Goal: Task Accomplishment & Management: Manage account settings

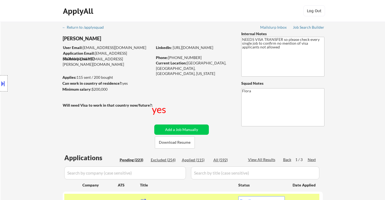
select select ""pending""
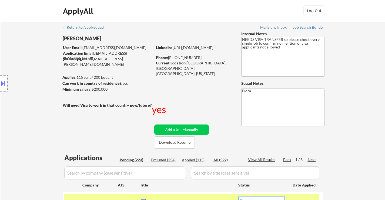
select select ""pending""
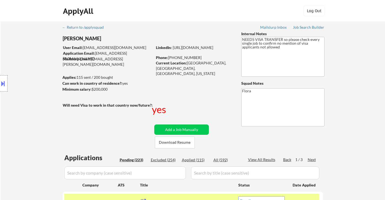
select select ""pending""
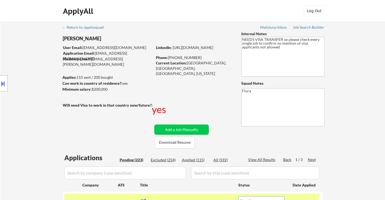
select select ""pending""
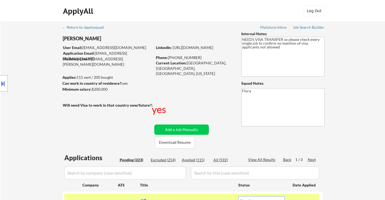
select select ""pending""
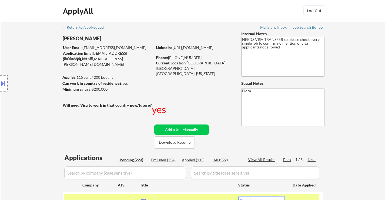
select select ""pending""
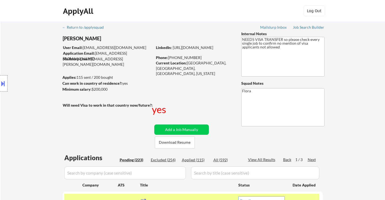
select select ""pending""
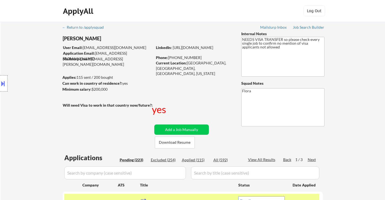
select select ""pending""
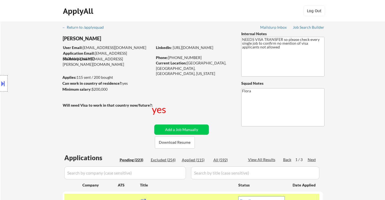
select select ""pending""
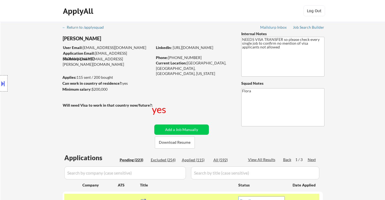
select select ""pending""
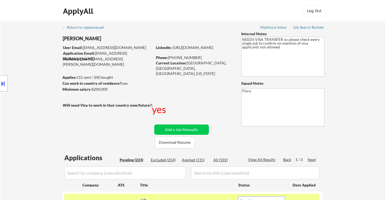
select select ""pending""
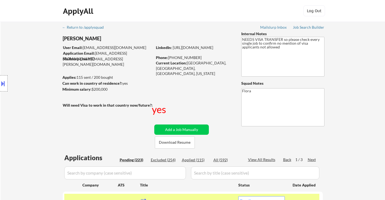
select select ""pending""
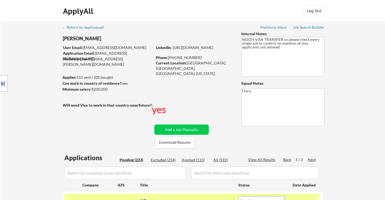
select select ""pending""
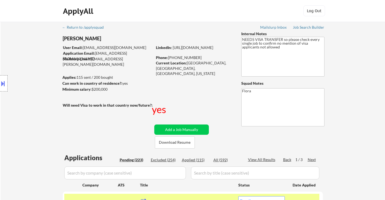
select select ""pending""
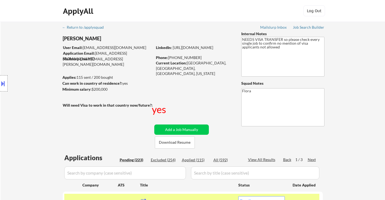
select select ""pending""
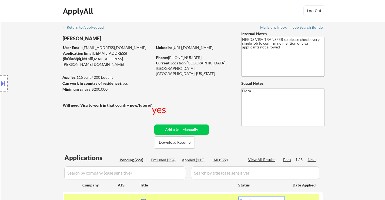
select select ""pending""
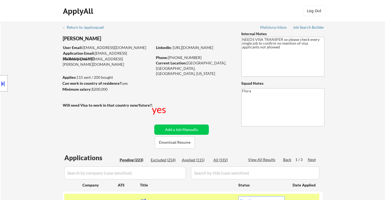
select select ""pending""
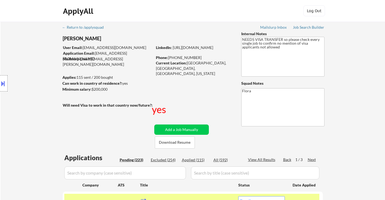
select select ""pending""
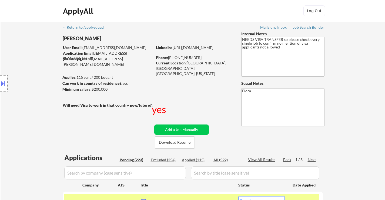
select select ""pending""
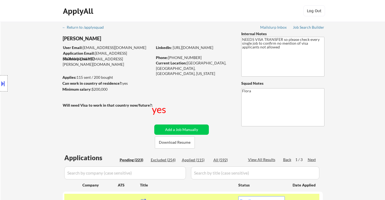
select select ""pending""
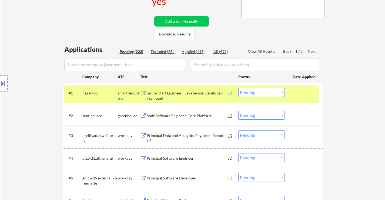
scroll to position [108, 0]
select select ""PLACEHOLDER_1427118222253""
select select ""pending""
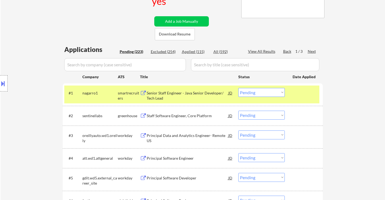
select select ""pending""
